Goal: Check status: Check status

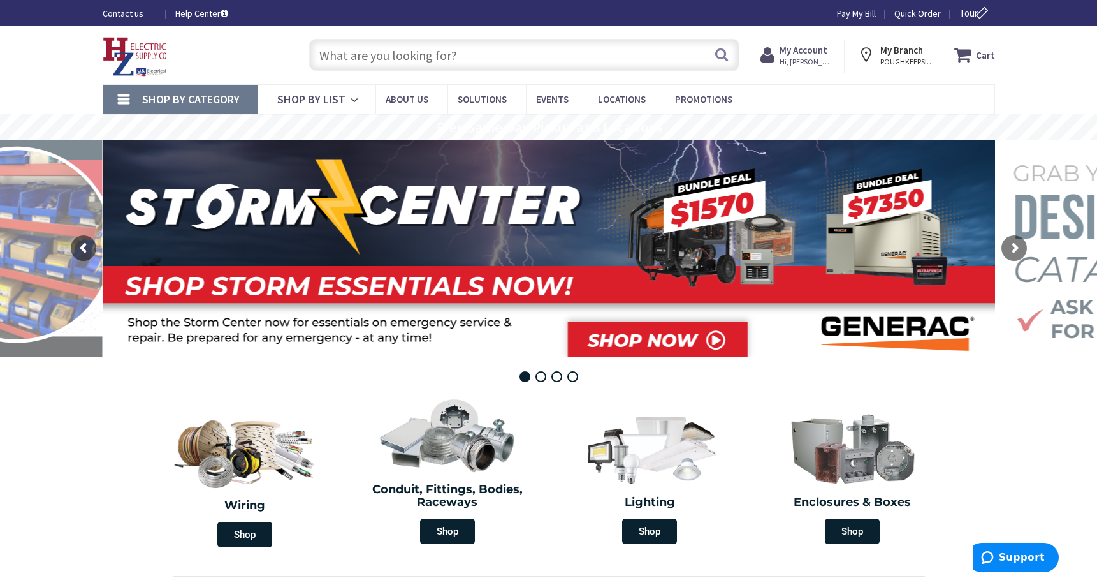
click at [333, 54] on input "text" at bounding box center [524, 55] width 430 height 32
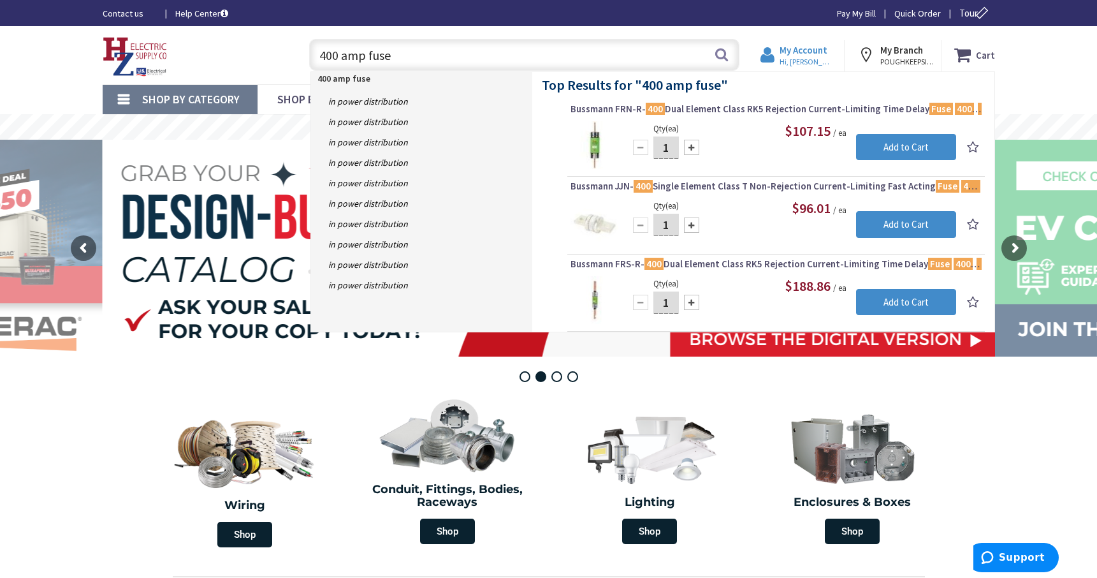
type input "400 amp fuse"
click at [815, 57] on span "Hi, [PERSON_NAME]" at bounding box center [807, 62] width 54 height 10
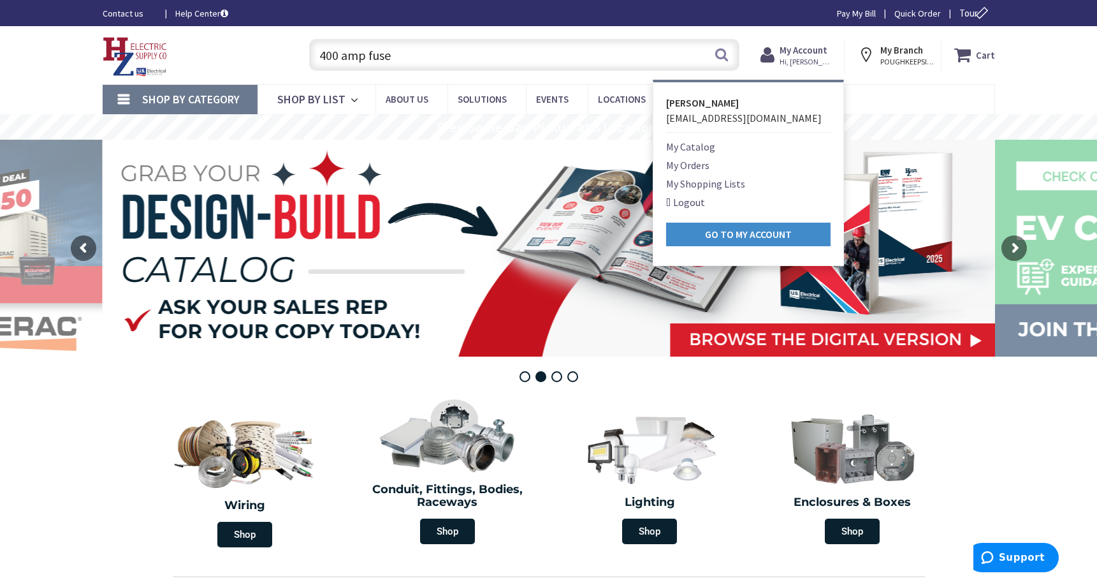
click at [690, 163] on link "My Orders" at bounding box center [687, 164] width 43 height 15
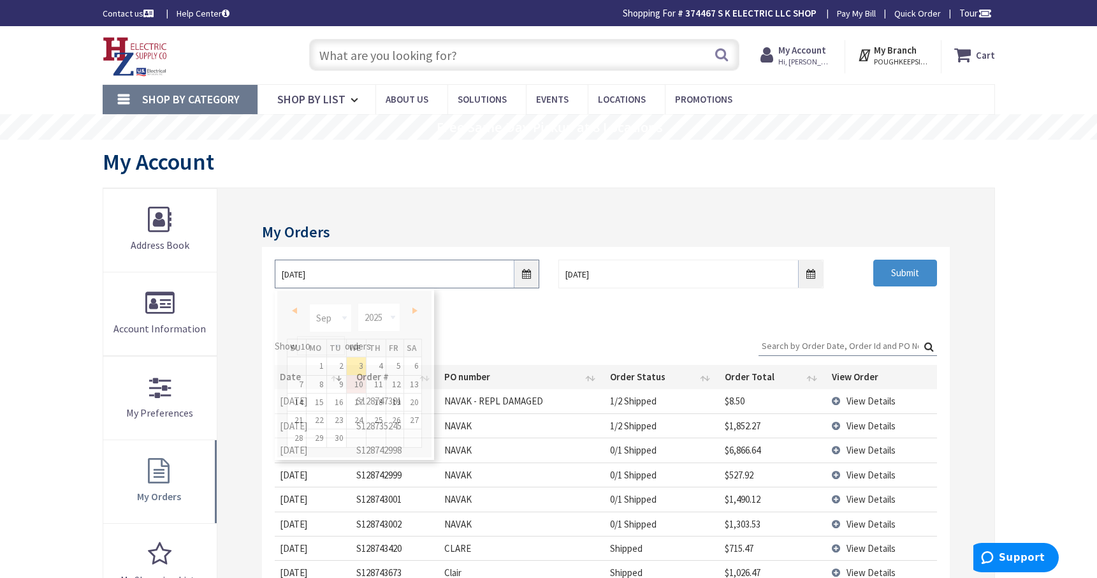
click at [522, 275] on input "9/3/2025" at bounding box center [407, 273] width 265 height 29
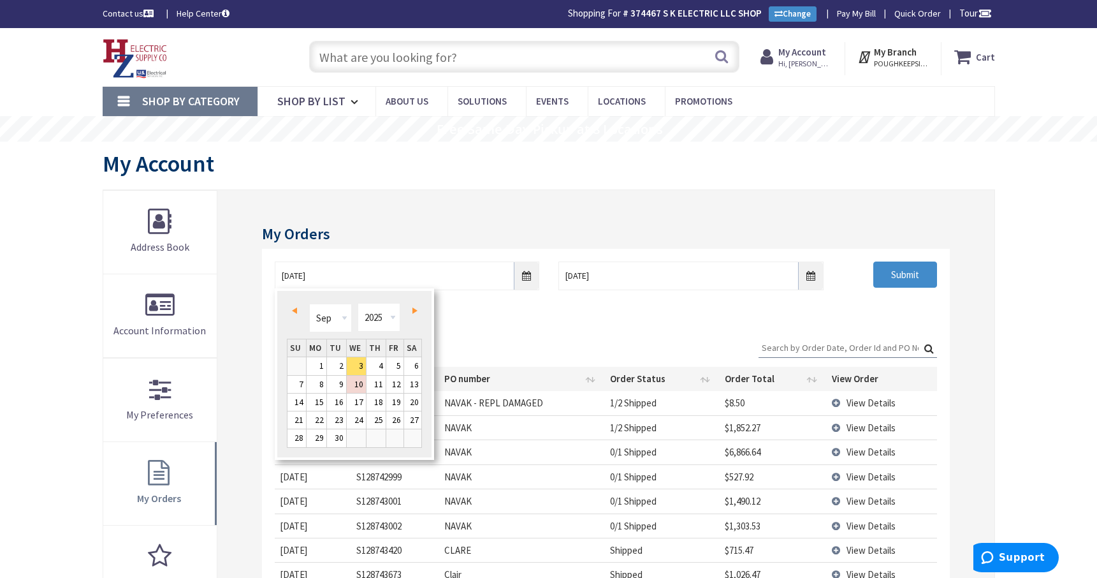
click at [293, 305] on link "Prev" at bounding box center [296, 310] width 17 height 17
click at [397, 367] on link "1" at bounding box center [394, 365] width 17 height 17
type input "08/01/2025"
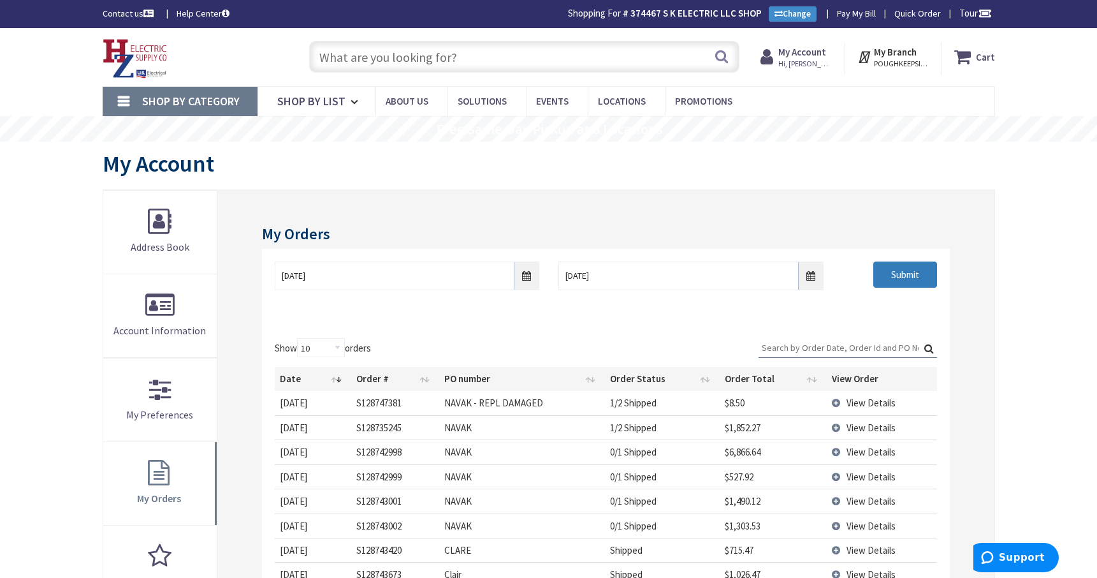
click at [901, 277] on input "Submit" at bounding box center [905, 274] width 64 height 27
click at [783, 346] on input "Search:" at bounding box center [848, 347] width 179 height 19
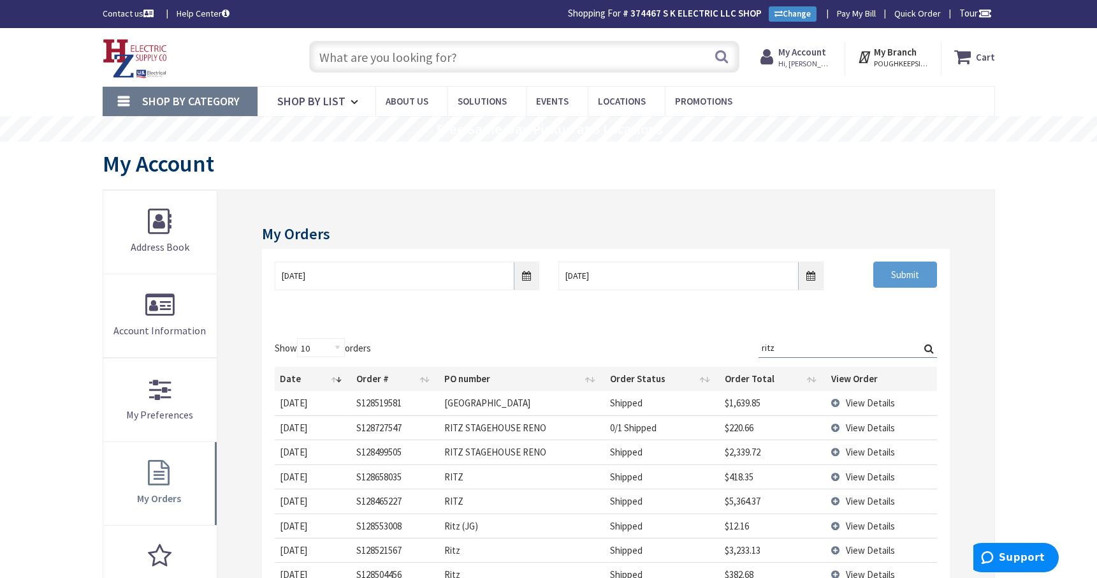
type input "ritz"
click at [900, 275] on input "Submit" at bounding box center [905, 274] width 64 height 27
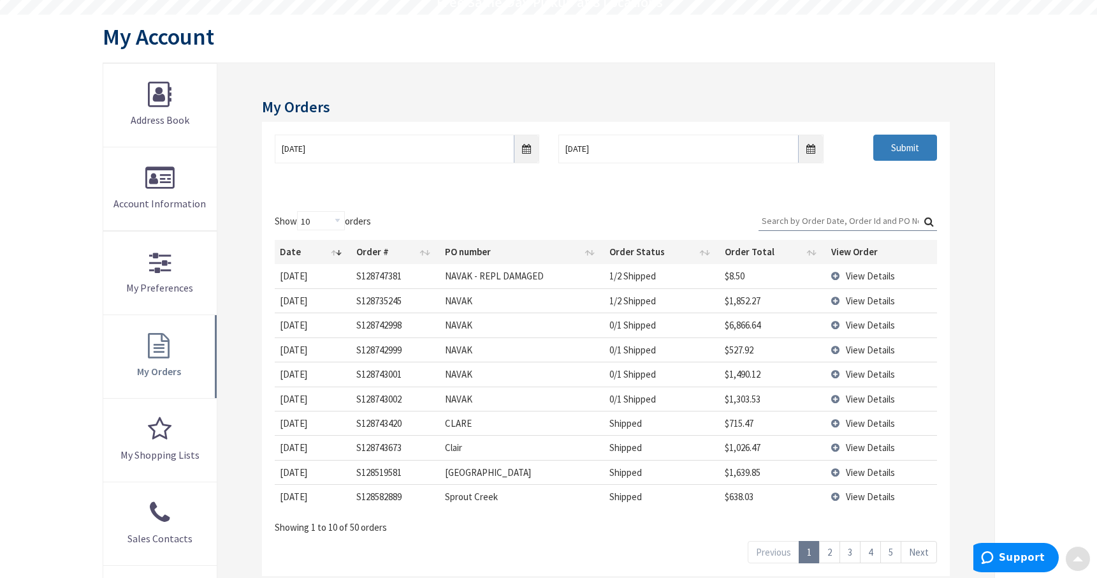
scroll to position [128, 0]
click at [851, 470] on span "View Details" at bounding box center [870, 471] width 49 height 12
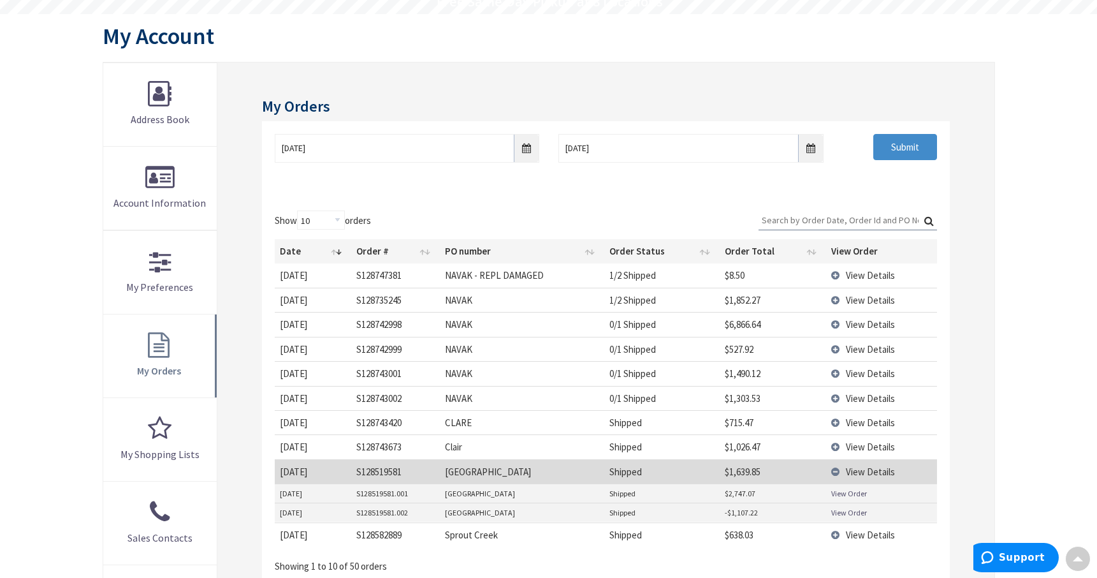
click at [851, 491] on link "View Order" at bounding box center [849, 493] width 36 height 11
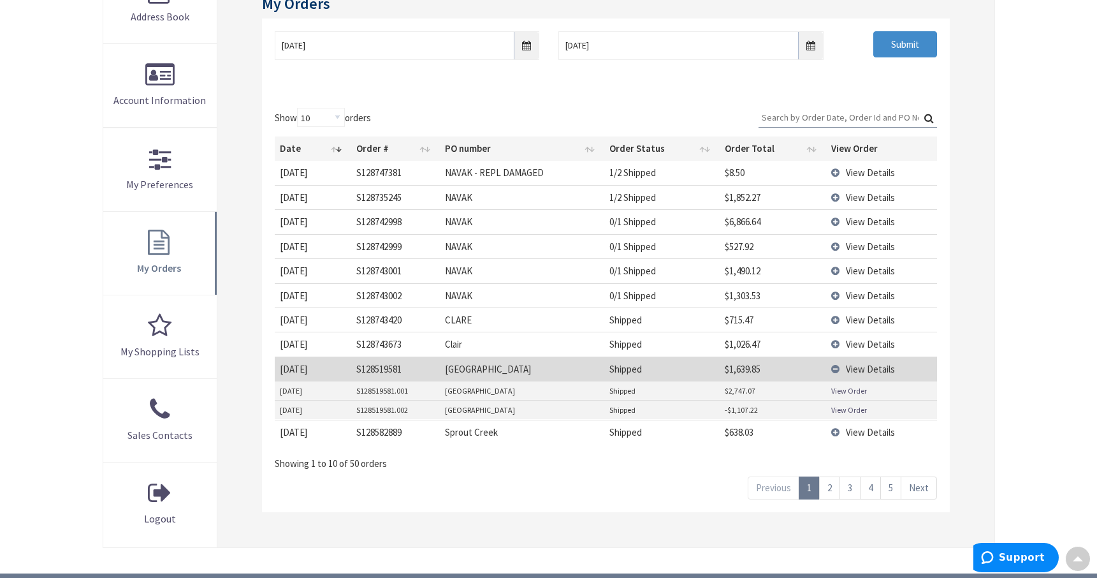
scroll to position [255, 0]
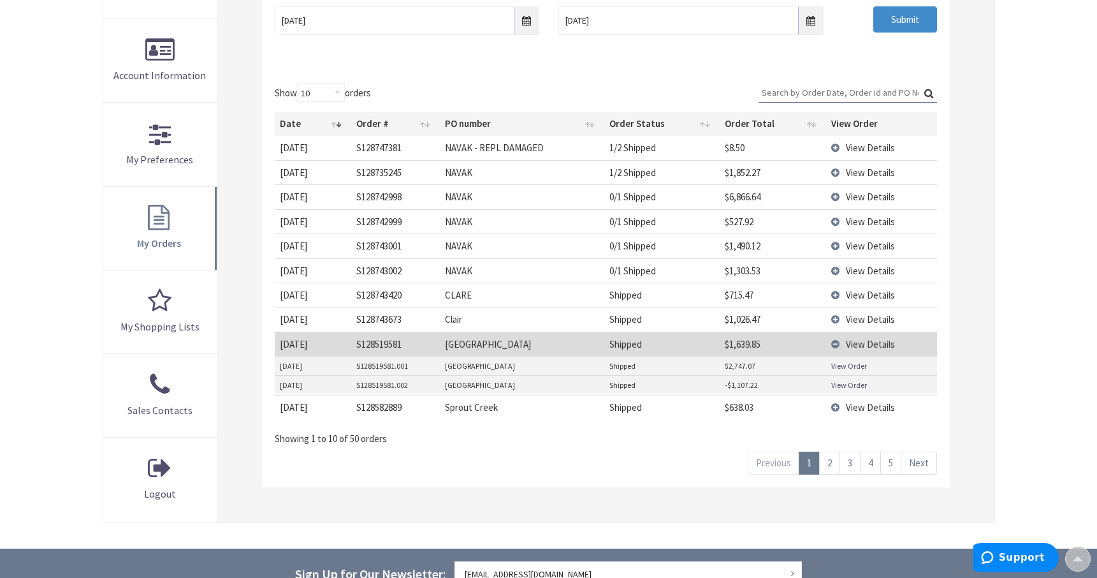
click at [845, 386] on link "View Order" at bounding box center [849, 384] width 36 height 11
click at [829, 464] on link "2" at bounding box center [829, 462] width 21 height 22
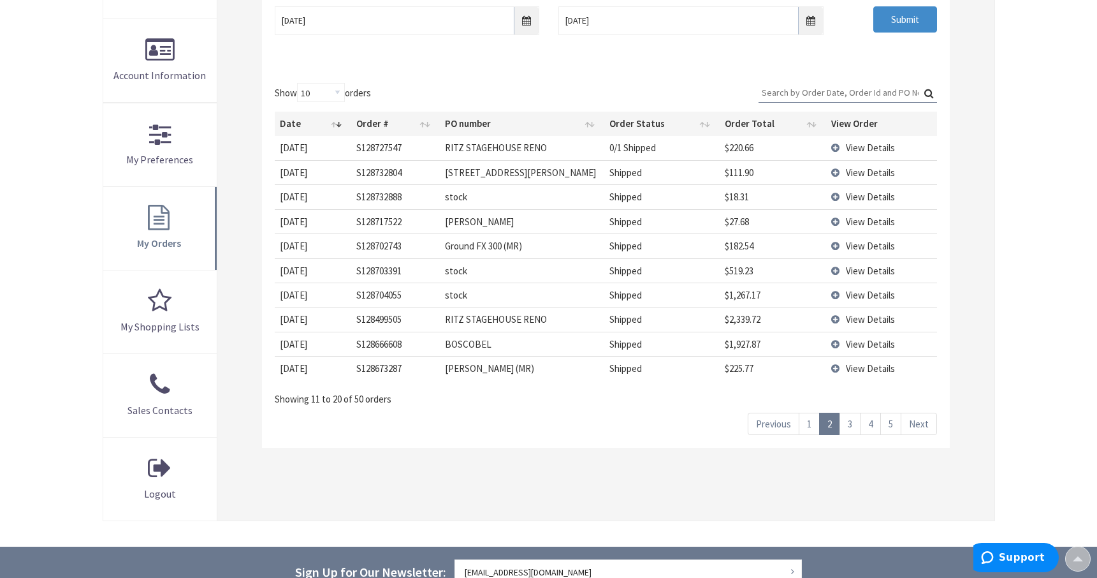
click at [858, 148] on span "View Details" at bounding box center [870, 148] width 49 height 12
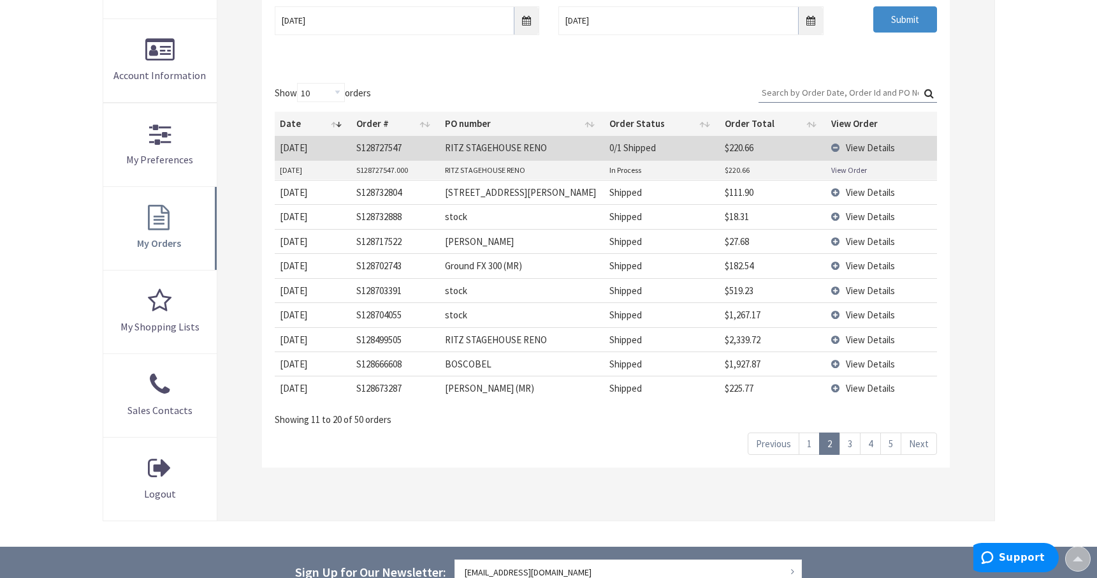
click at [858, 168] on link "View Order" at bounding box center [849, 169] width 36 height 11
click at [842, 170] on link "View Order" at bounding box center [849, 169] width 36 height 11
click at [833, 149] on td "View Details" at bounding box center [881, 148] width 110 height 24
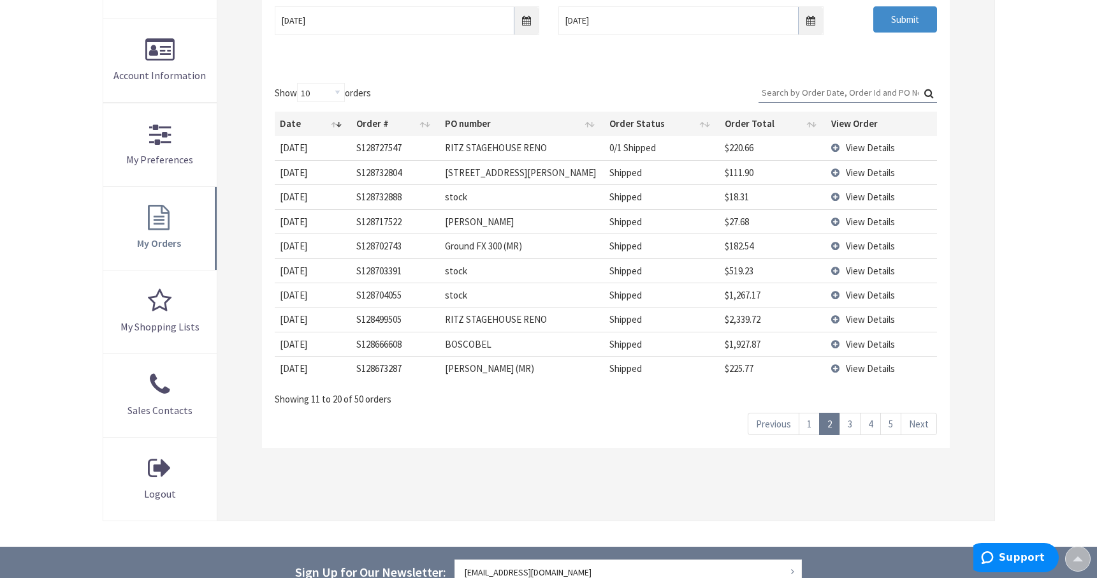
click at [851, 315] on span "View Details" at bounding box center [870, 319] width 49 height 12
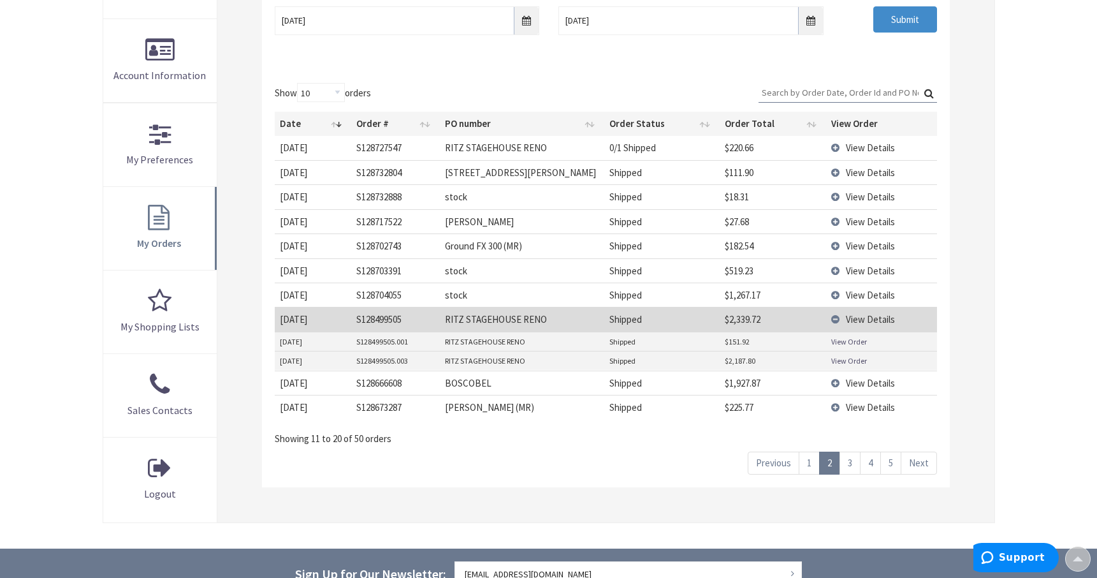
click at [842, 343] on link "View Order" at bounding box center [849, 341] width 36 height 11
click at [842, 358] on link "View Order" at bounding box center [849, 360] width 36 height 11
click at [835, 316] on td "View Details" at bounding box center [881, 319] width 110 height 24
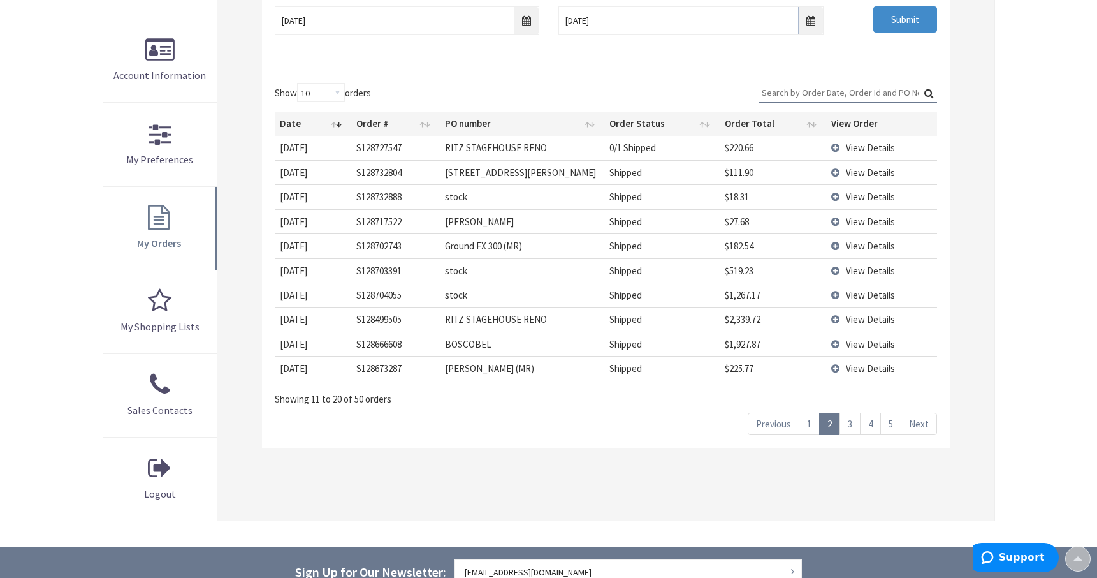
click at [853, 424] on link "3" at bounding box center [850, 424] width 21 height 22
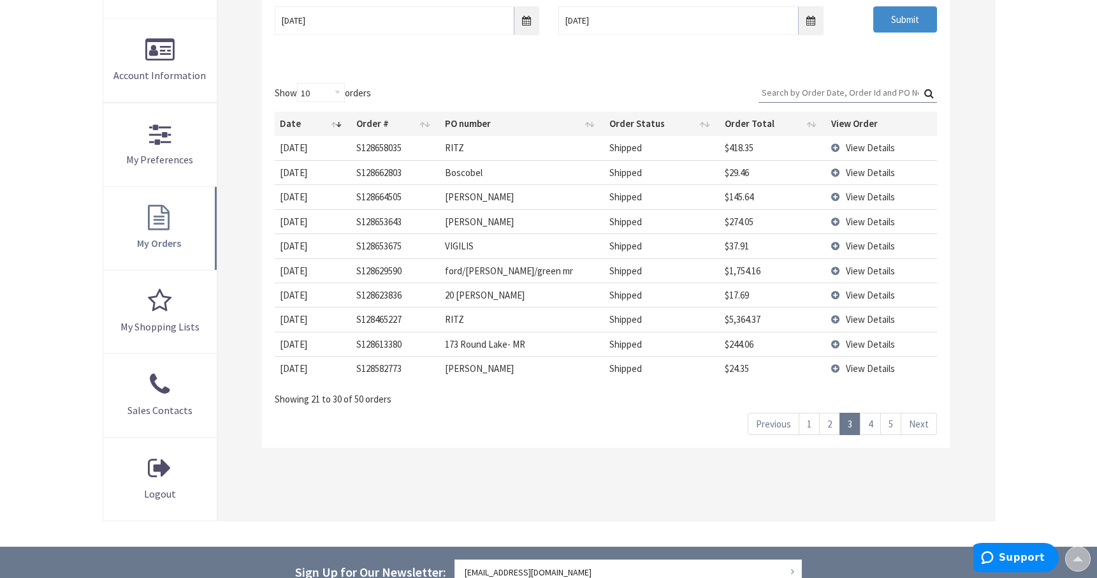
click at [848, 143] on span "View Details" at bounding box center [870, 148] width 49 height 12
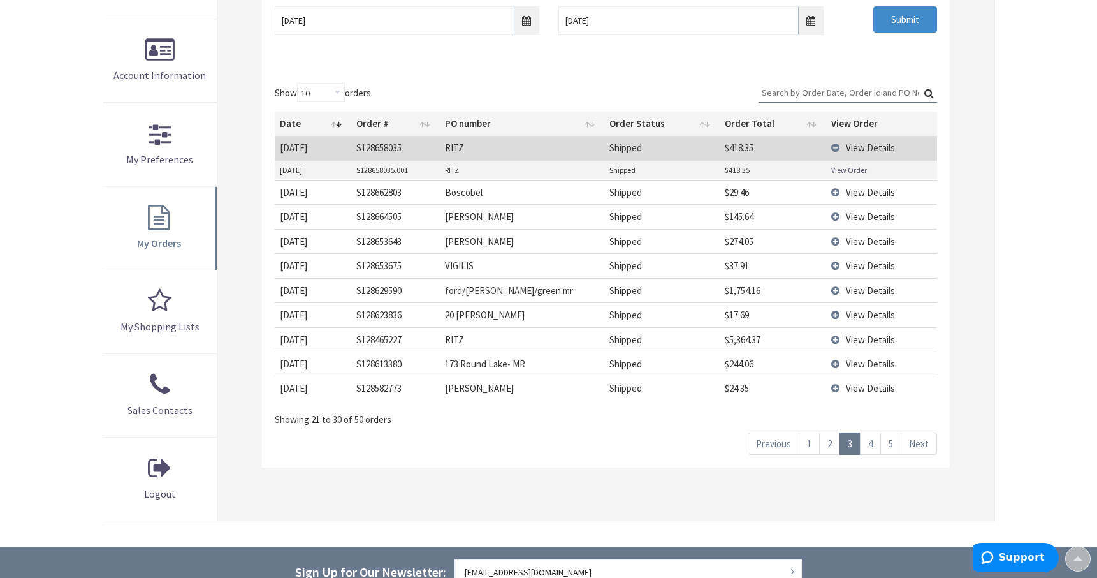
click at [849, 168] on link "View Order" at bounding box center [849, 169] width 36 height 11
click at [855, 337] on span "View Details" at bounding box center [870, 339] width 49 height 12
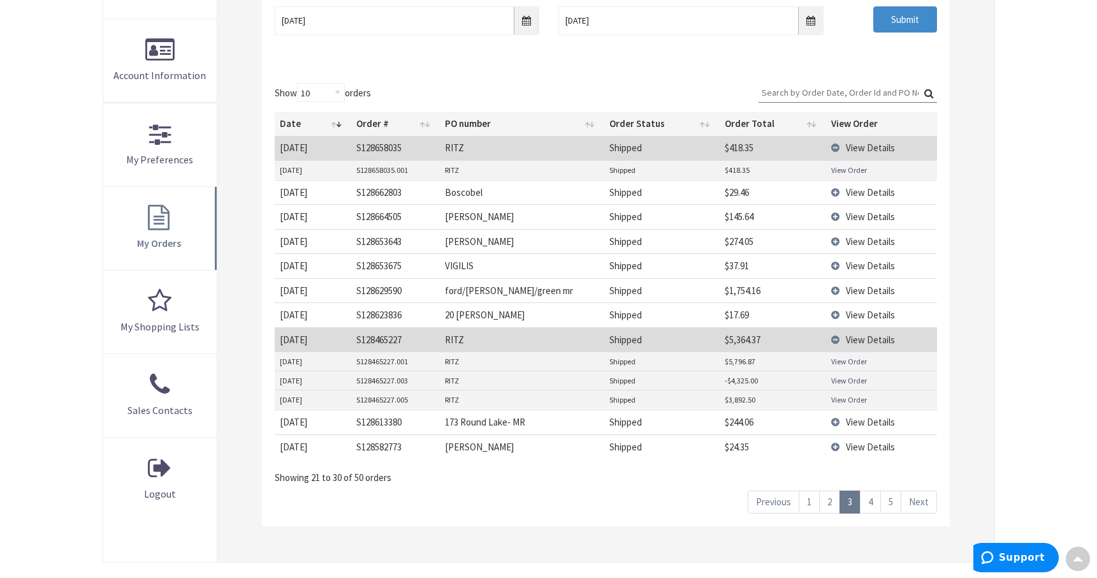
click at [845, 363] on link "View Order" at bounding box center [849, 361] width 36 height 11
click at [845, 380] on link "View Order" at bounding box center [849, 380] width 36 height 11
click at [846, 402] on link "View Order" at bounding box center [849, 399] width 36 height 11
click at [836, 340] on td "View Details" at bounding box center [881, 339] width 110 height 24
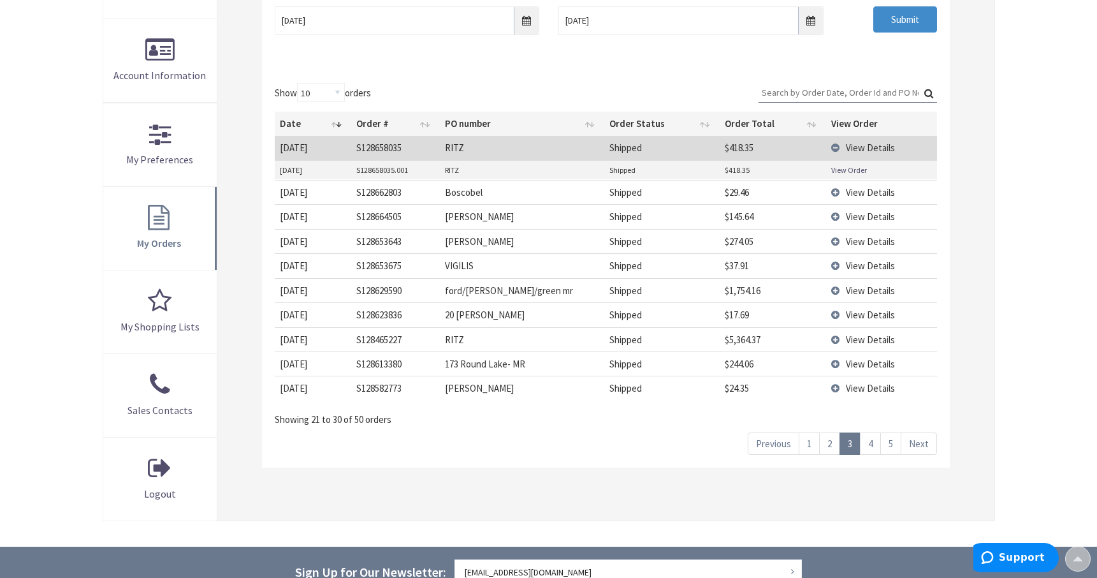
click at [868, 365] on span "View Details" at bounding box center [870, 364] width 49 height 12
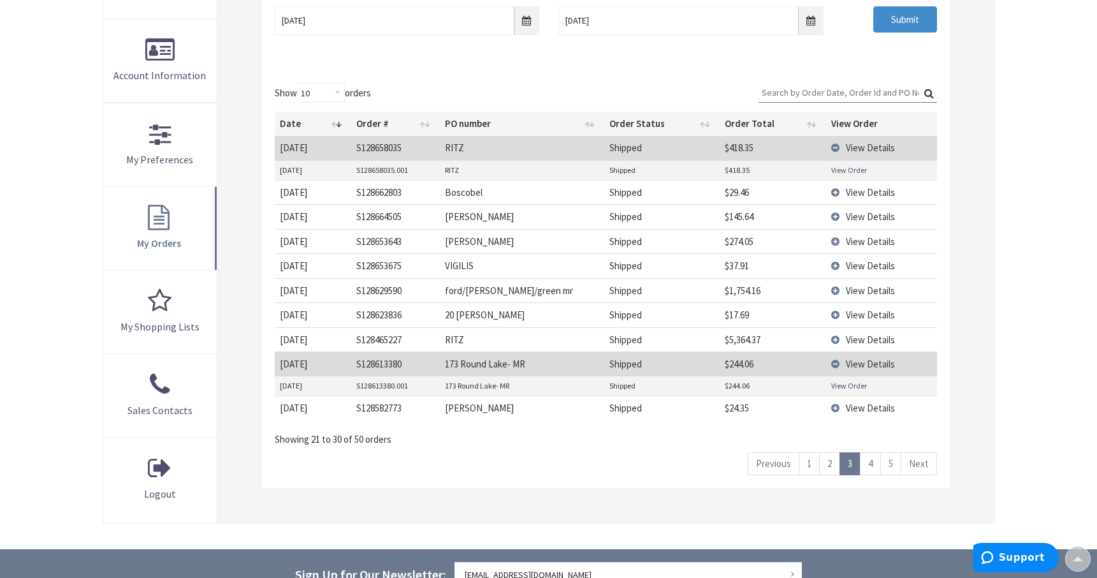
click at [852, 380] on link "View Order" at bounding box center [849, 385] width 36 height 11
click at [867, 465] on link "4" at bounding box center [870, 463] width 21 height 22
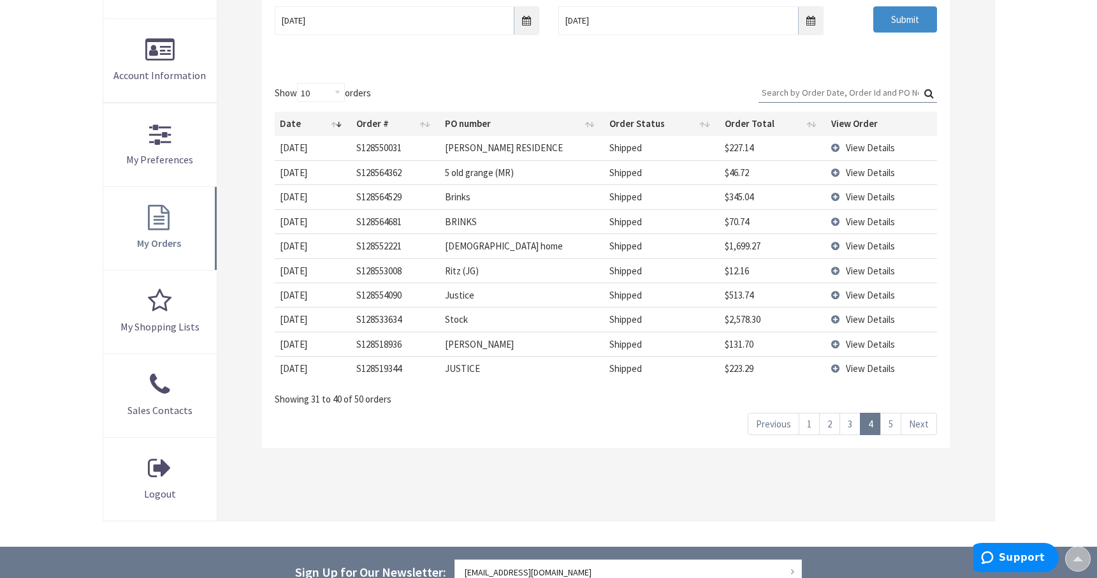
click at [862, 267] on span "View Details" at bounding box center [870, 271] width 49 height 12
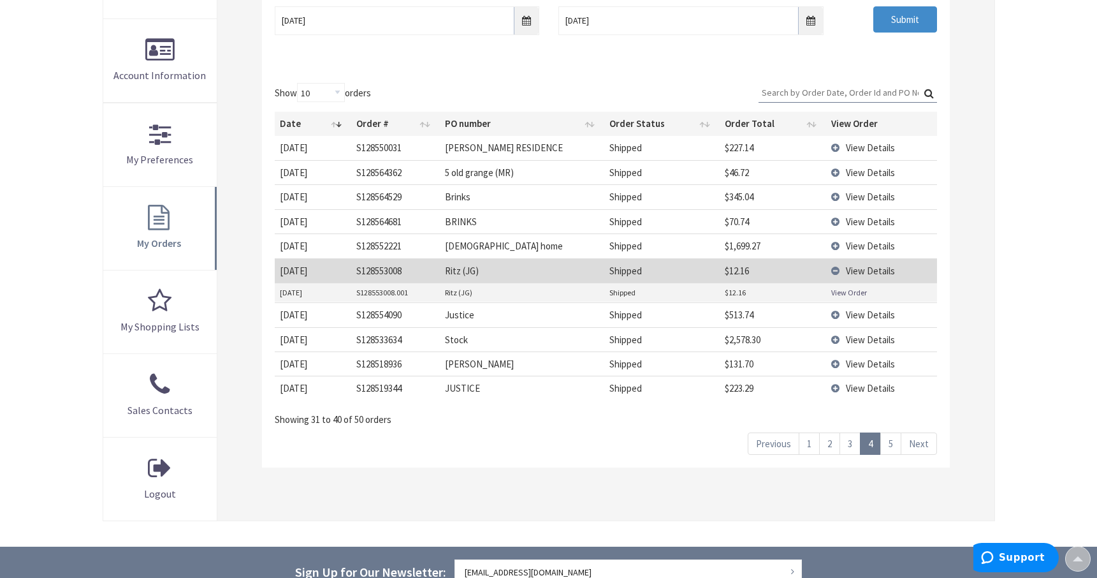
click at [852, 295] on link "View Order" at bounding box center [849, 292] width 36 height 11
click at [887, 439] on link "5" at bounding box center [890, 443] width 21 height 22
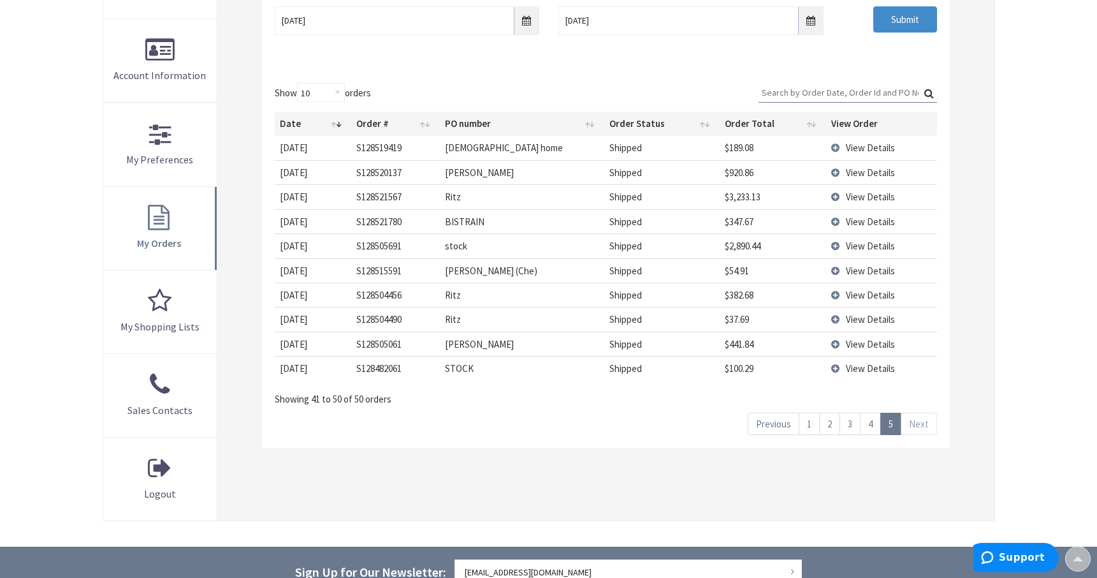
click at [859, 194] on span "View Details" at bounding box center [870, 197] width 49 height 12
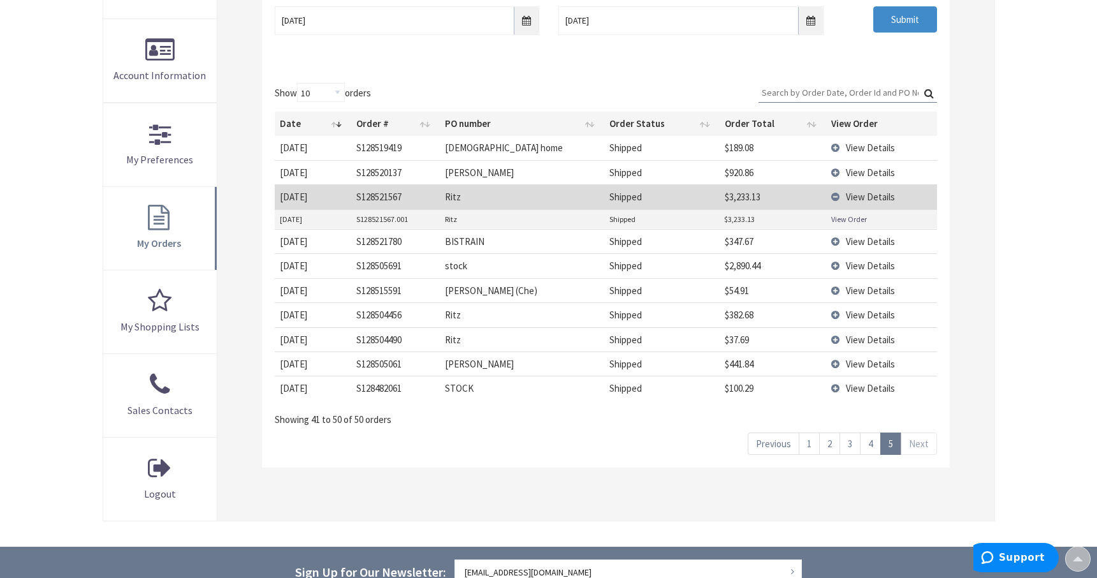
click at [848, 219] on link "View Order" at bounding box center [849, 219] width 36 height 11
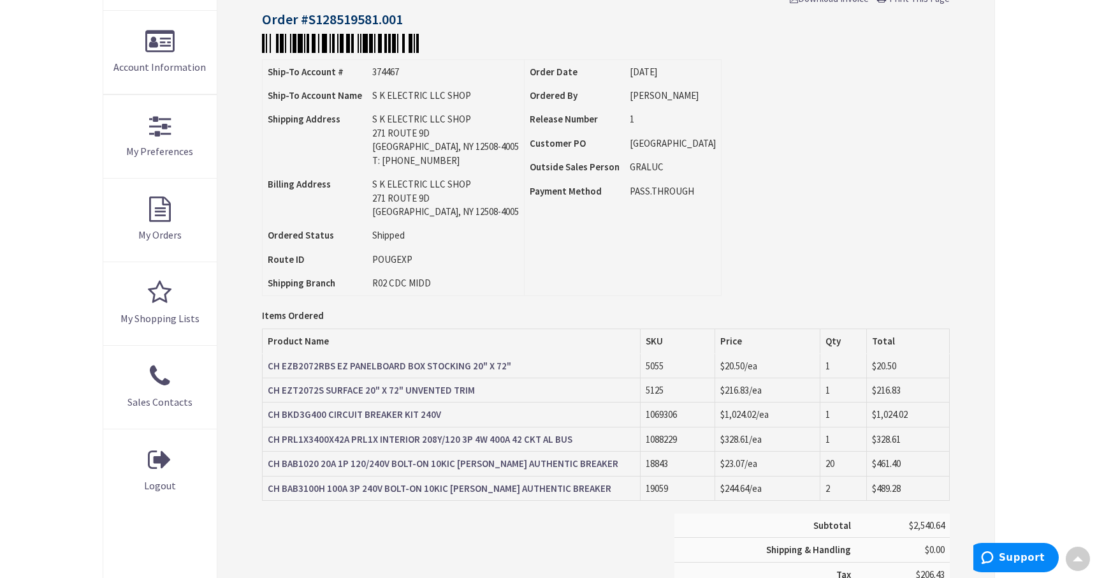
scroll to position [257, 0]
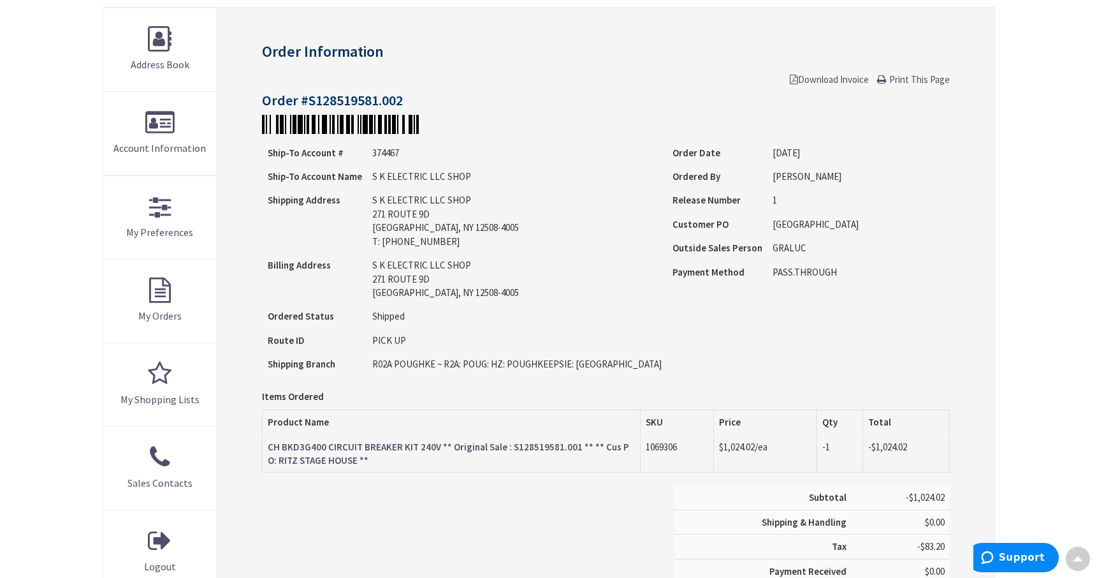
scroll to position [66, 0]
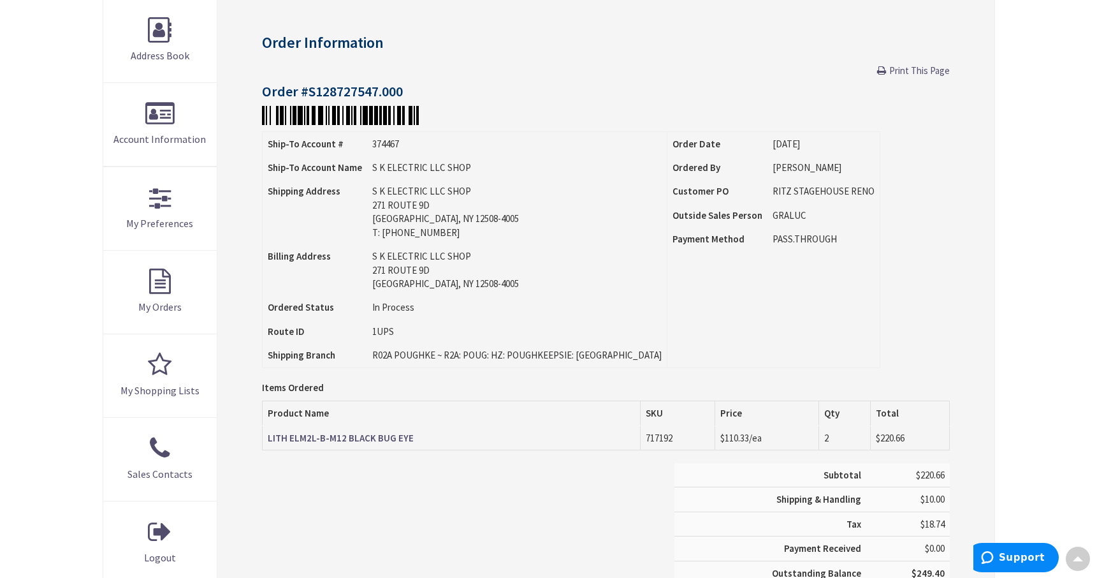
scroll to position [193, 0]
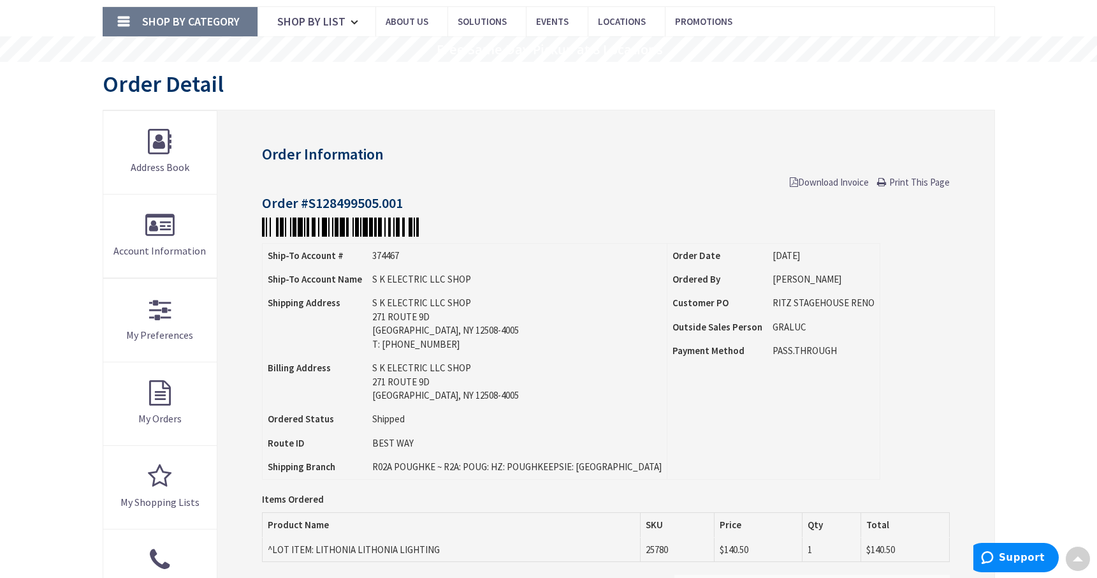
scroll to position [2, 0]
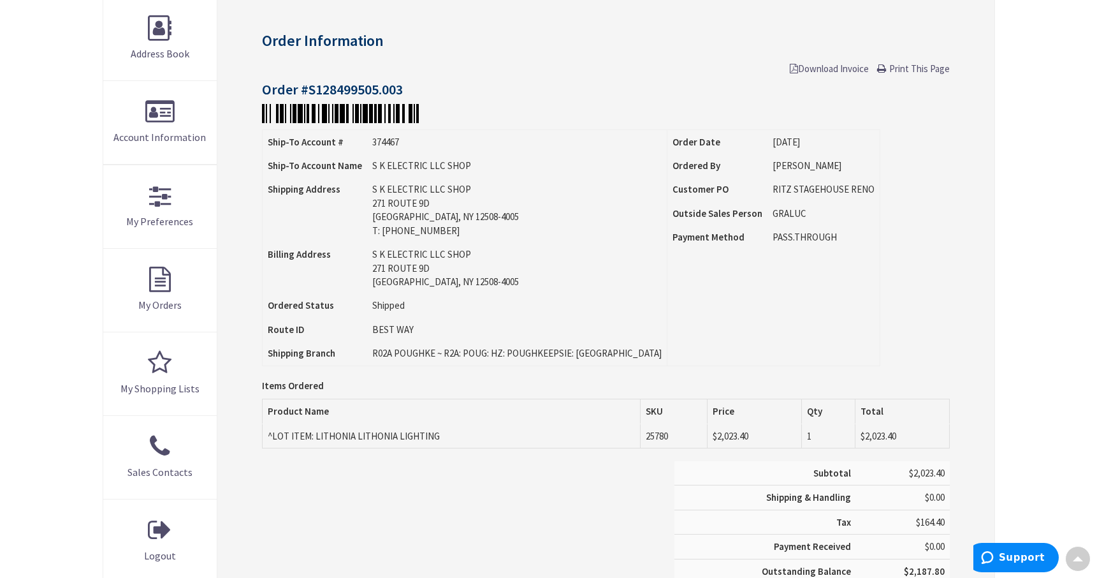
scroll to position [193, 0]
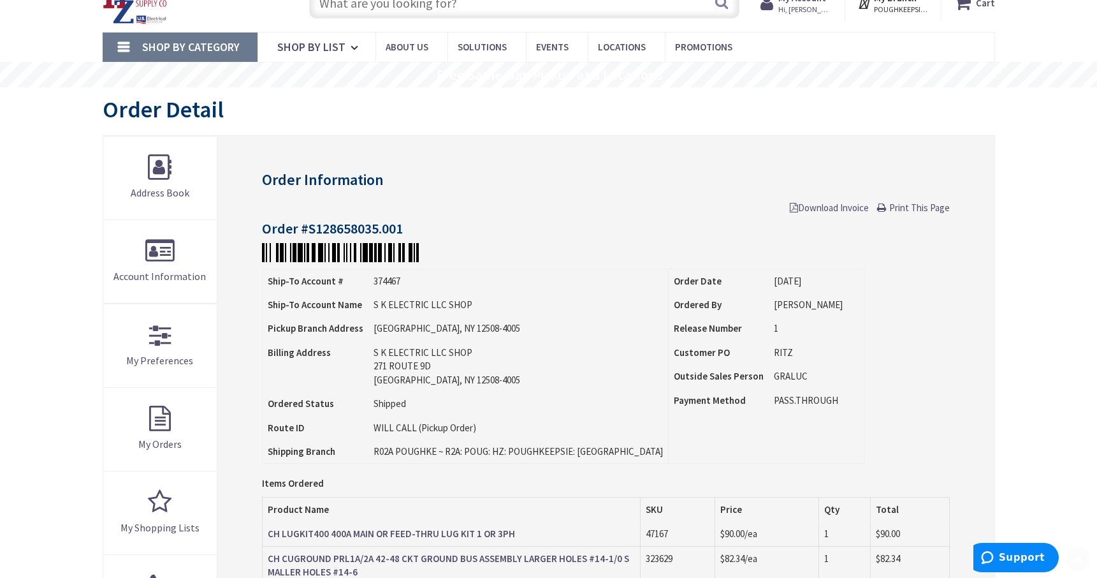
scroll to position [191, 0]
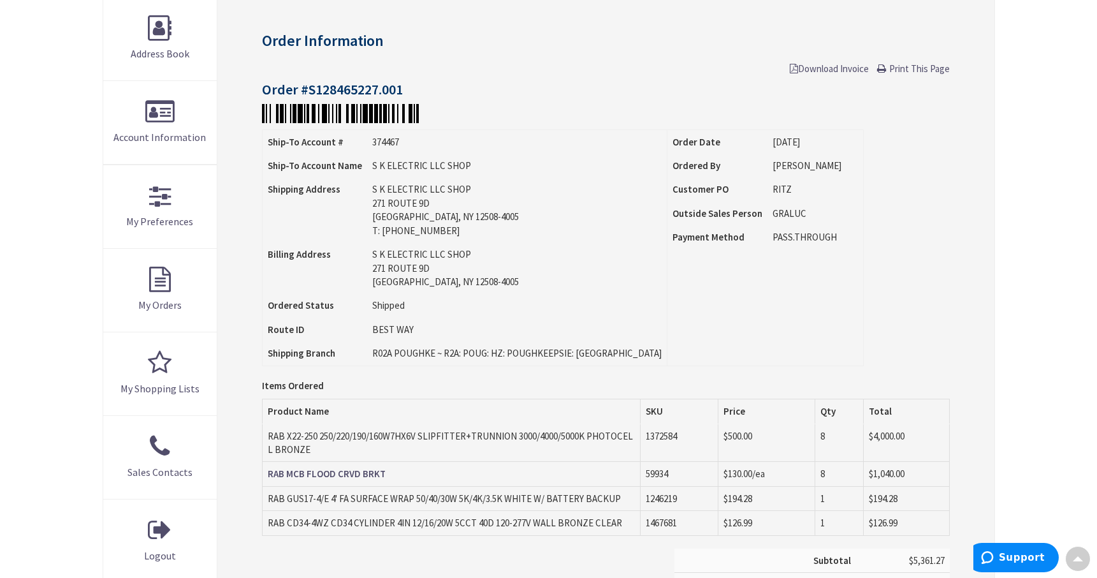
scroll to position [257, 0]
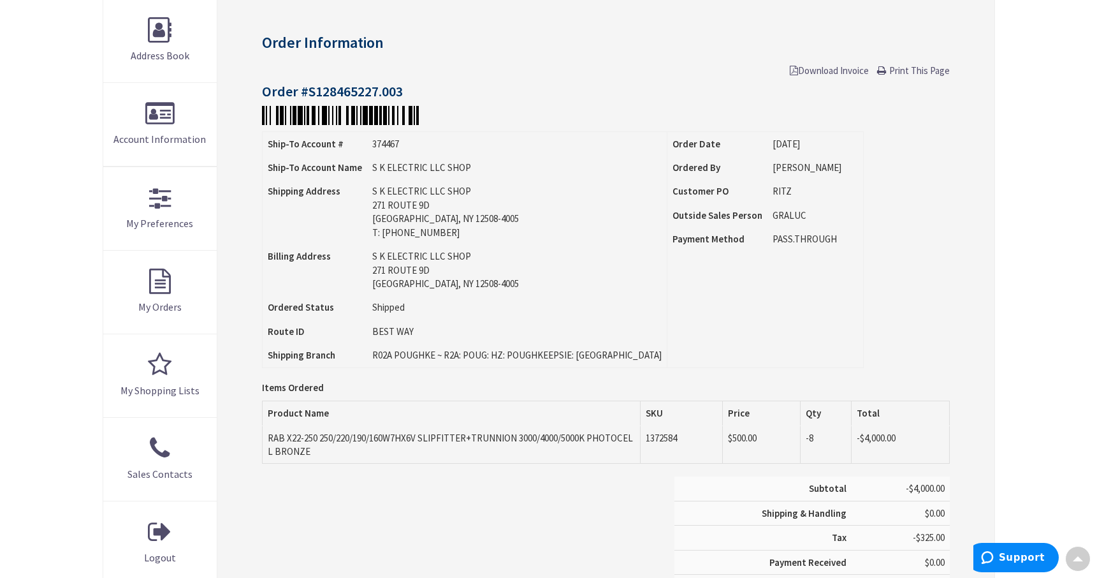
scroll to position [193, 0]
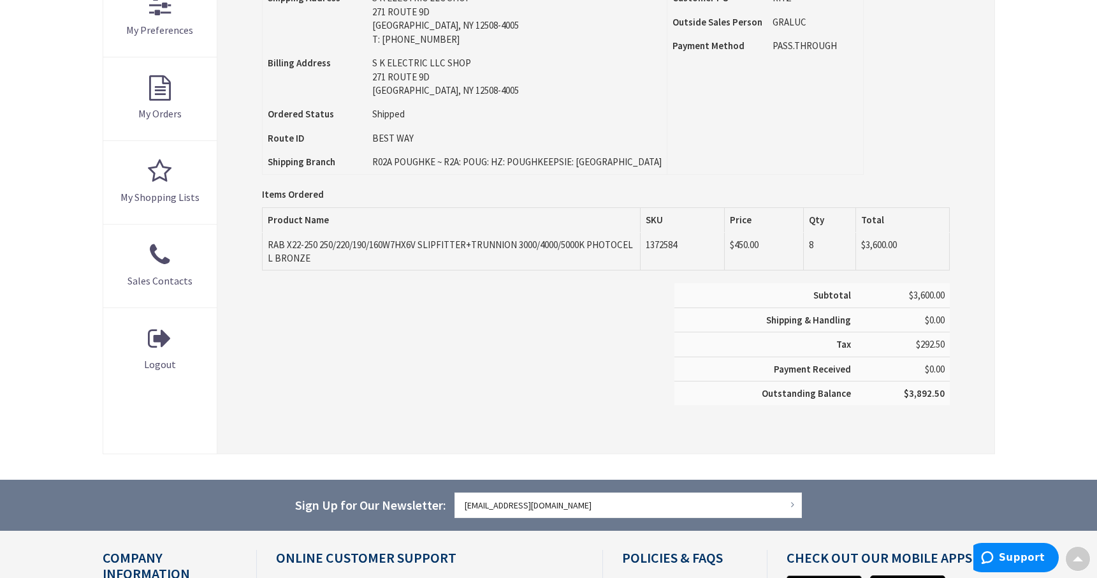
scroll to position [384, 0]
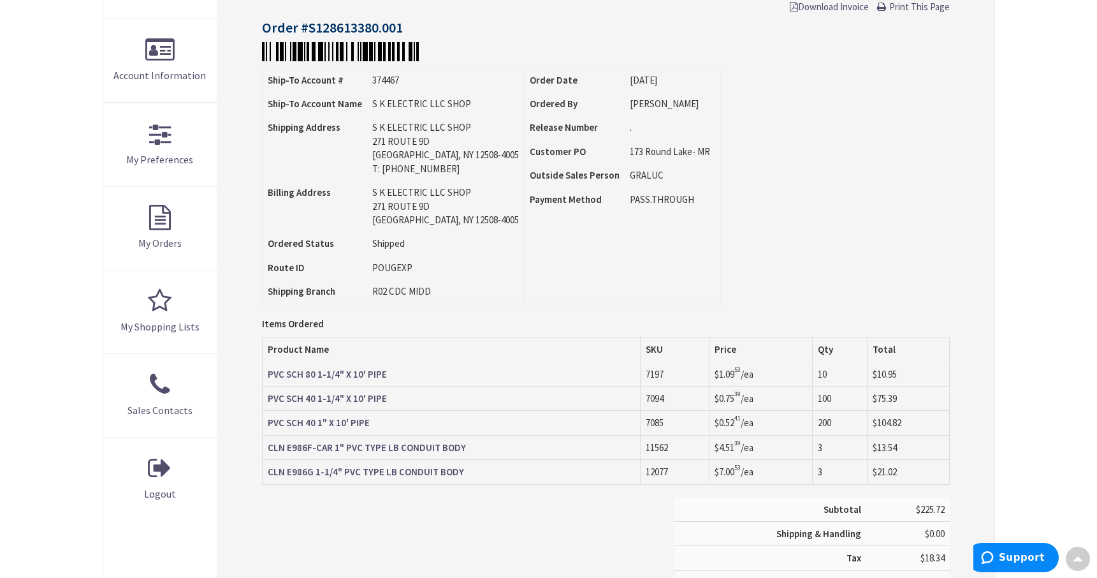
scroll to position [257, 0]
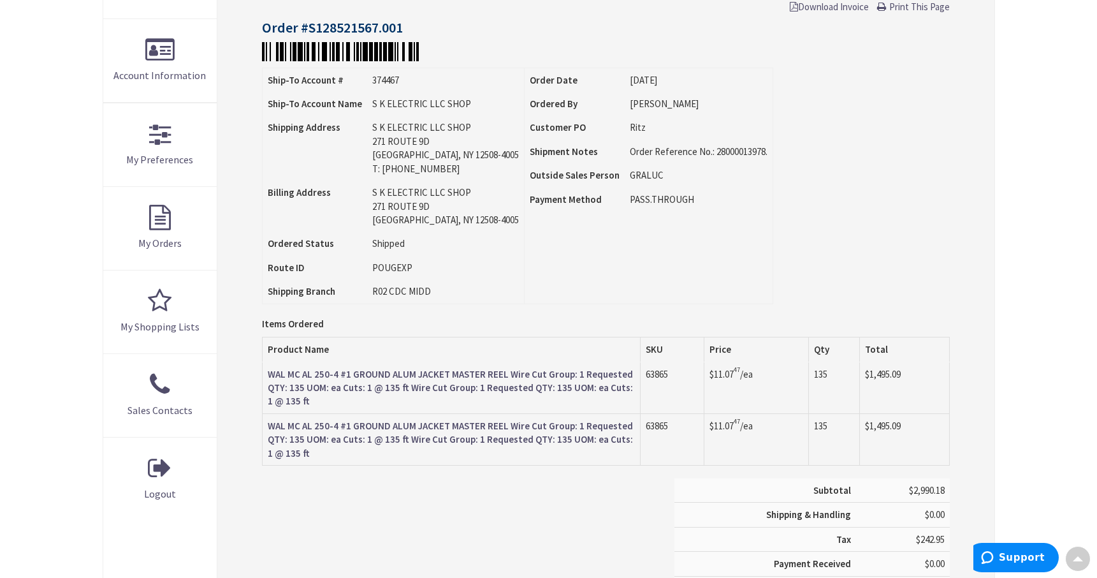
scroll to position [281, 0]
